Goal: Task Accomplishment & Management: Manage account settings

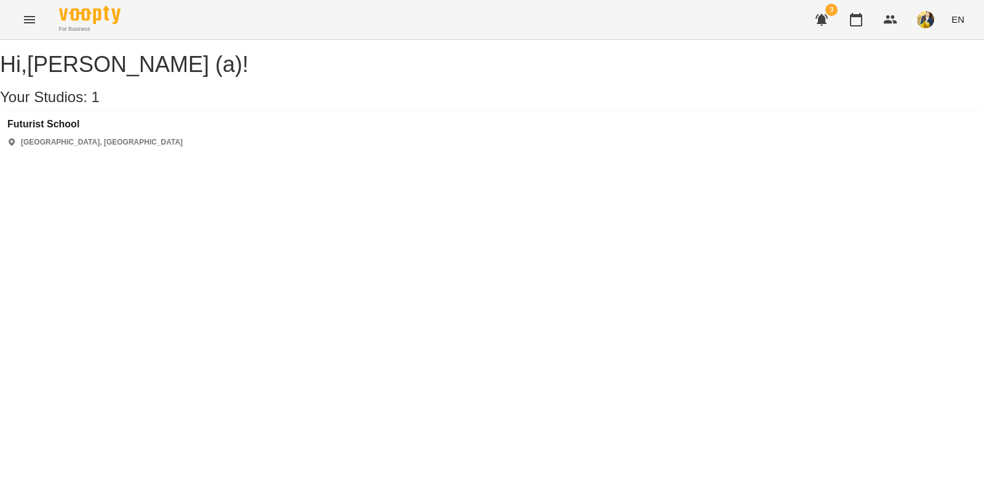
click at [201, 155] on div "[GEOGRAPHIC_DATA] [GEOGRAPHIC_DATA], [GEOGRAPHIC_DATA]" at bounding box center [492, 133] width 984 height 44
click at [33, 130] on div "[GEOGRAPHIC_DATA] [GEOGRAPHIC_DATA], [GEOGRAPHIC_DATA]" at bounding box center [492, 133] width 984 height 44
click at [49, 130] on h3 "Futurist School" at bounding box center [94, 124] width 175 height 11
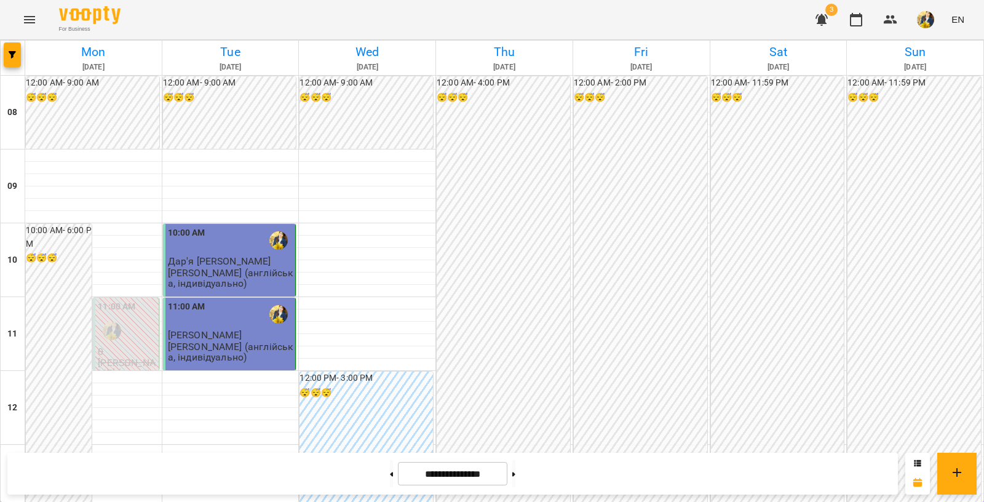
scroll to position [388, 0]
click at [489, 95] on div "12:00 AM - 4:00 PM 😴😴😴" at bounding box center [502, 370] width 133 height 589
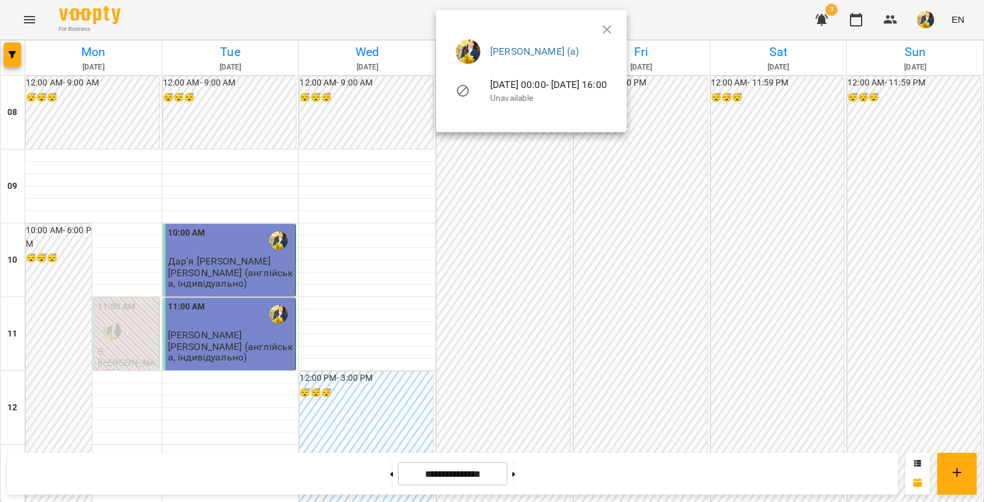
click at [500, 310] on div at bounding box center [492, 251] width 984 height 502
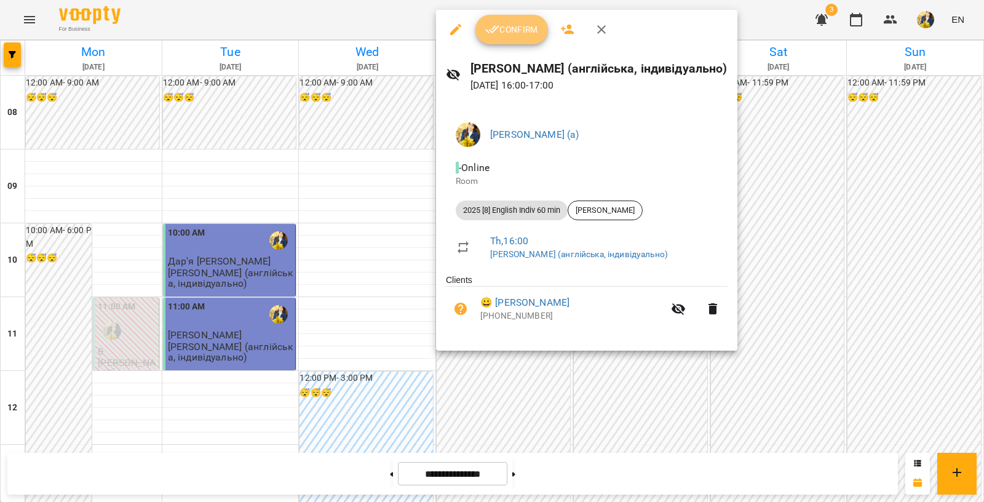
click at [522, 24] on span "Confirm" at bounding box center [511, 29] width 53 height 15
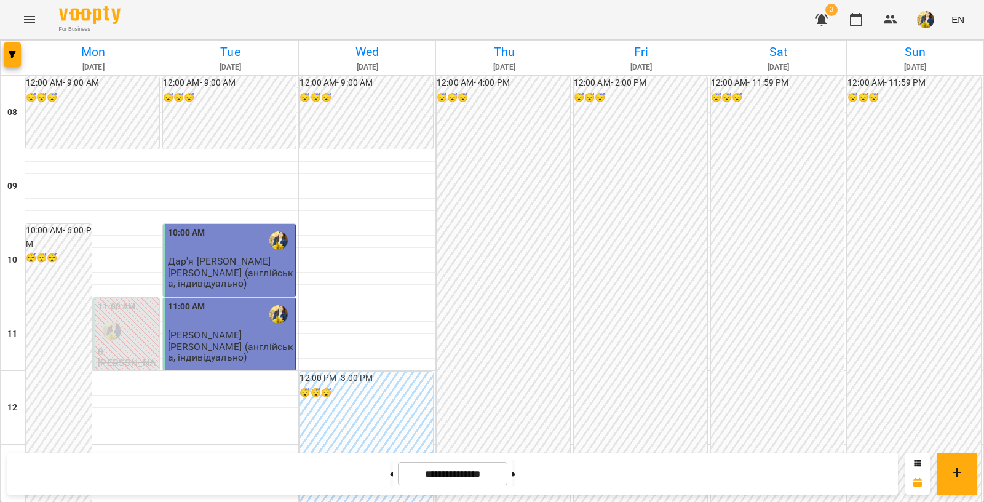
scroll to position [574, 0]
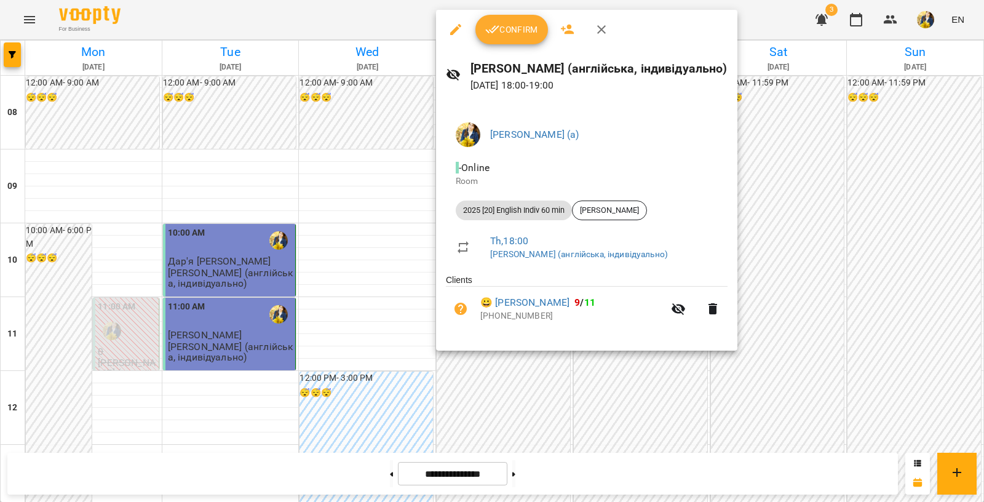
click at [503, 34] on span "Confirm" at bounding box center [511, 29] width 53 height 15
